Goal: Information Seeking & Learning: Learn about a topic

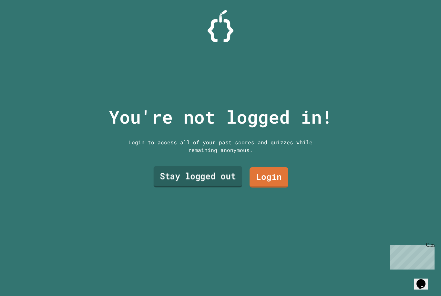
click at [224, 187] on link "Stay logged out" at bounding box center [198, 176] width 89 height 21
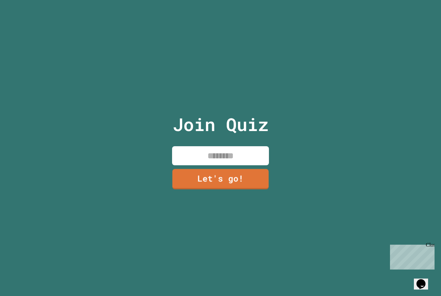
click at [238, 165] on input at bounding box center [220, 155] width 97 height 19
type input "*********"
click at [233, 189] on link "Let's go!" at bounding box center [220, 178] width 98 height 21
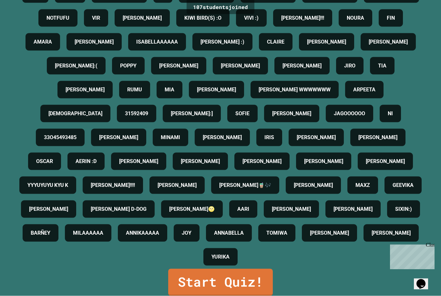
scroll to position [21, 0]
click at [223, 267] on div "[PERSON_NAME] [PERSON_NAME] [PERSON_NAME] SURIYA [PERSON_NAME] [PERSON_NAME] [P…" at bounding box center [220, 77] width 408 height 382
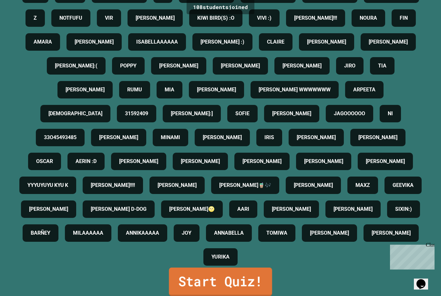
click at [224, 274] on link "Start Quiz!" at bounding box center [220, 281] width 103 height 28
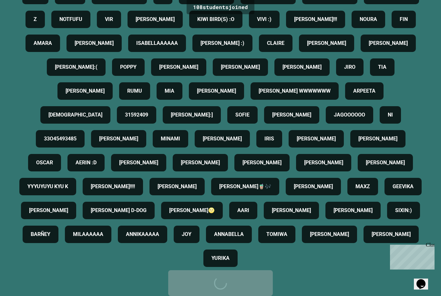
scroll to position [0, 0]
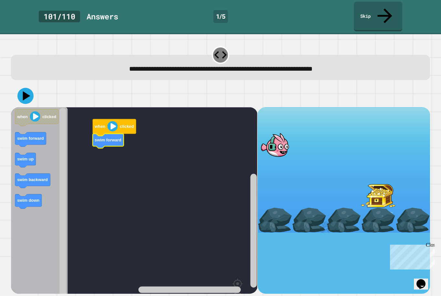
click at [26, 107] on icon "Blockly Workspace" at bounding box center [39, 217] width 56 height 221
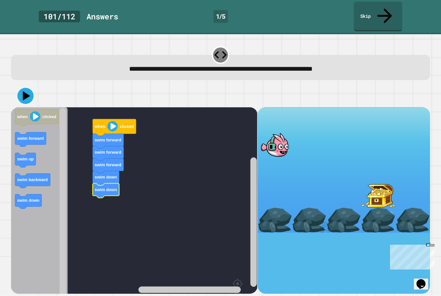
click at [99, 164] on rect "Blockly Workspace" at bounding box center [134, 217] width 246 height 221
click at [26, 90] on icon at bounding box center [26, 95] width 9 height 11
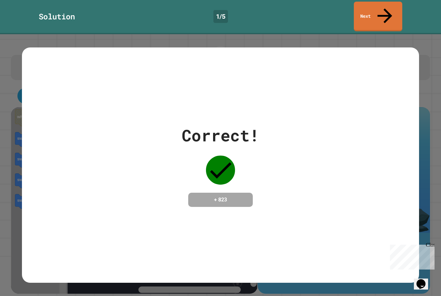
click at [247, 207] on div "Correct! + 823" at bounding box center [220, 164] width 396 height 235
click at [291, 56] on div "Correct! + 823" at bounding box center [220, 164] width 396 height 235
drag, startPoint x: 379, startPoint y: 22, endPoint x: 379, endPoint y: 53, distance: 30.6
click at [379, 49] on div "Correct! + 823" at bounding box center [220, 164] width 396 height 235
click at [382, 9] on icon at bounding box center [384, 15] width 22 height 23
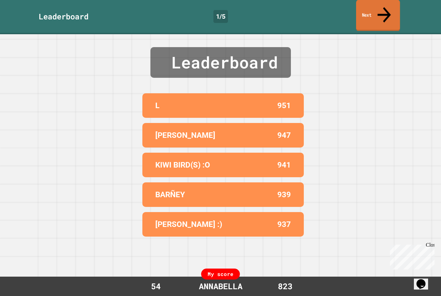
click at [372, 12] on link "Next" at bounding box center [378, 15] width 44 height 31
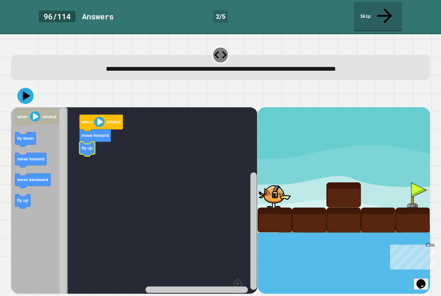
click at [70, 146] on div "when clicked move forward fly up when clicked fly down move forward move backwa…" at bounding box center [134, 200] width 246 height 186
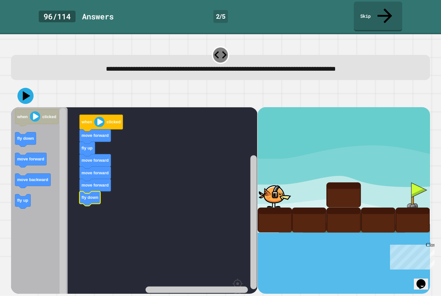
click at [98, 117] on image "Blockly Workspace" at bounding box center [99, 122] width 10 height 10
click at [25, 90] on icon at bounding box center [26, 95] width 9 height 11
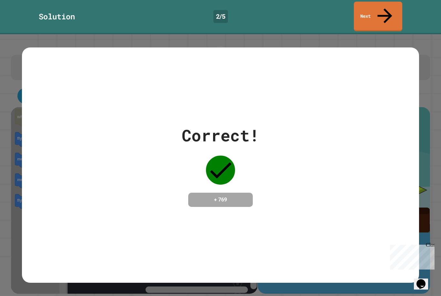
click at [383, 13] on link "Next" at bounding box center [377, 17] width 48 height 30
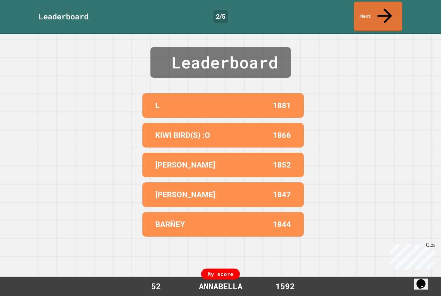
click at [391, 11] on link "Next" at bounding box center [377, 17] width 48 height 30
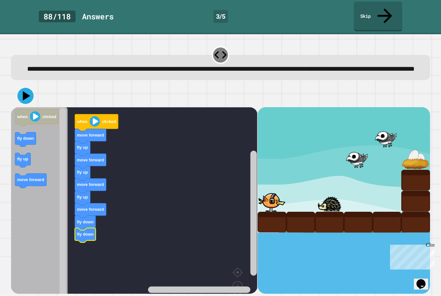
click at [24, 95] on icon at bounding box center [26, 95] width 7 height 9
click at [104, 119] on text "clicked" at bounding box center [109, 121] width 14 height 5
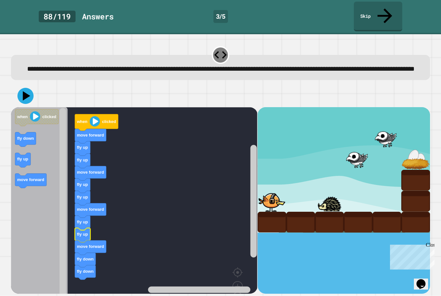
click at [22, 91] on icon at bounding box center [25, 96] width 16 height 16
click at [92, 118] on image "Blockly Workspace" at bounding box center [95, 121] width 10 height 10
click at [96, 116] on image "Blockly Workspace" at bounding box center [95, 121] width 10 height 10
click at [27, 98] on icon at bounding box center [25, 96] width 16 height 16
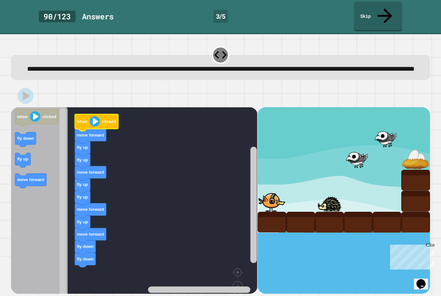
click at [83, 124] on icon "Blockly Workspace" at bounding box center [96, 122] width 43 height 17
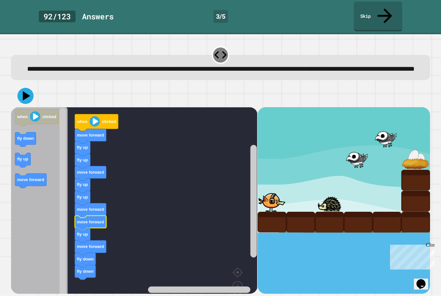
click at [19, 94] on button at bounding box center [25, 96] width 16 height 16
click at [24, 98] on icon at bounding box center [25, 96] width 16 height 16
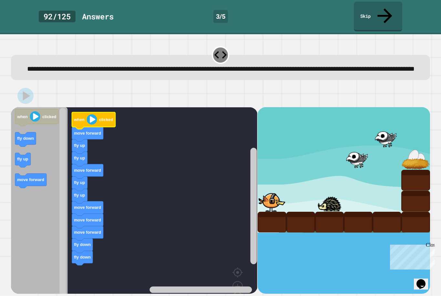
click at [76, 120] on text "when" at bounding box center [79, 119] width 11 height 5
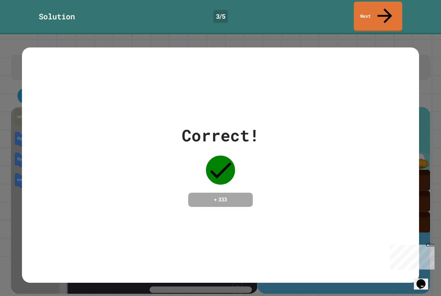
click at [384, 13] on link "Next" at bounding box center [377, 17] width 48 height 30
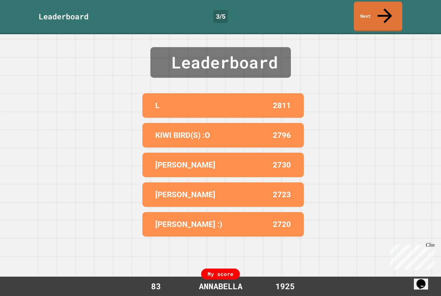
click at [389, 10] on link "Next" at bounding box center [377, 17] width 48 height 30
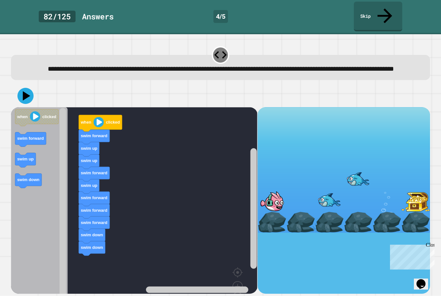
click at [22, 92] on icon at bounding box center [25, 96] width 16 height 16
click at [86, 122] on text "when" at bounding box center [85, 122] width 11 height 5
click at [23, 95] on icon at bounding box center [25, 96] width 16 height 16
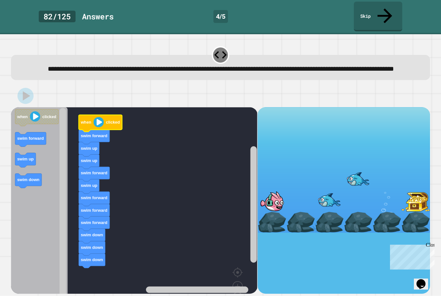
click at [86, 120] on text "when" at bounding box center [85, 122] width 11 height 5
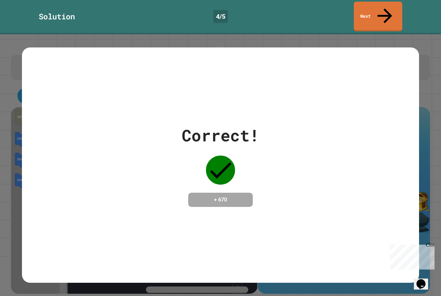
click at [390, 10] on link "Next" at bounding box center [377, 17] width 48 height 30
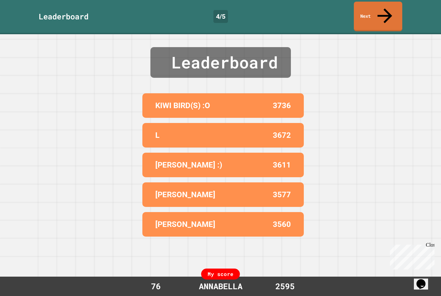
click at [392, 13] on link "Next" at bounding box center [377, 17] width 48 height 30
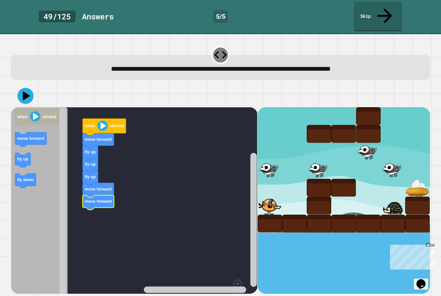
click at [24, 176] on icon "Blockly Workspace" at bounding box center [39, 217] width 56 height 221
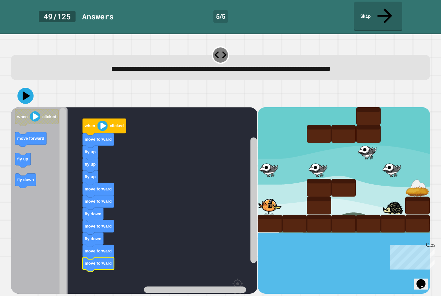
click at [23, 88] on icon at bounding box center [25, 96] width 16 height 16
click at [89, 124] on text "when" at bounding box center [89, 126] width 11 height 5
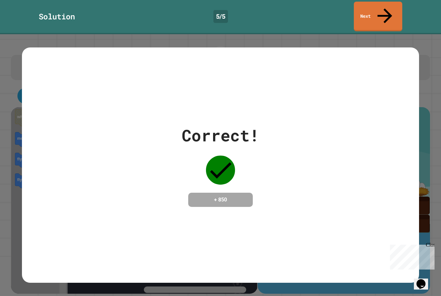
click at [382, 12] on link "Next" at bounding box center [377, 17] width 48 height 30
